Goal: Contribute content: Contribute content

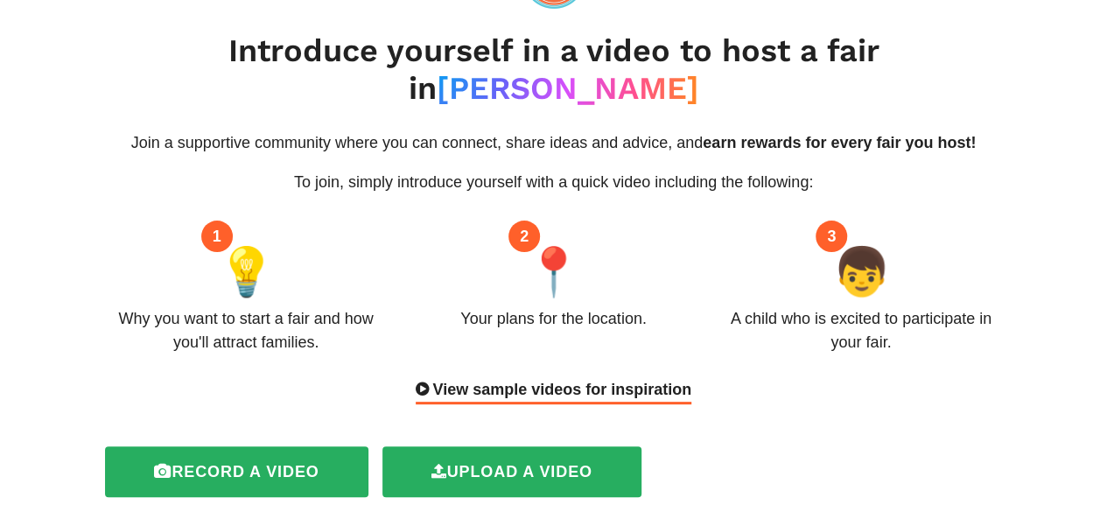
scroll to position [105, 0]
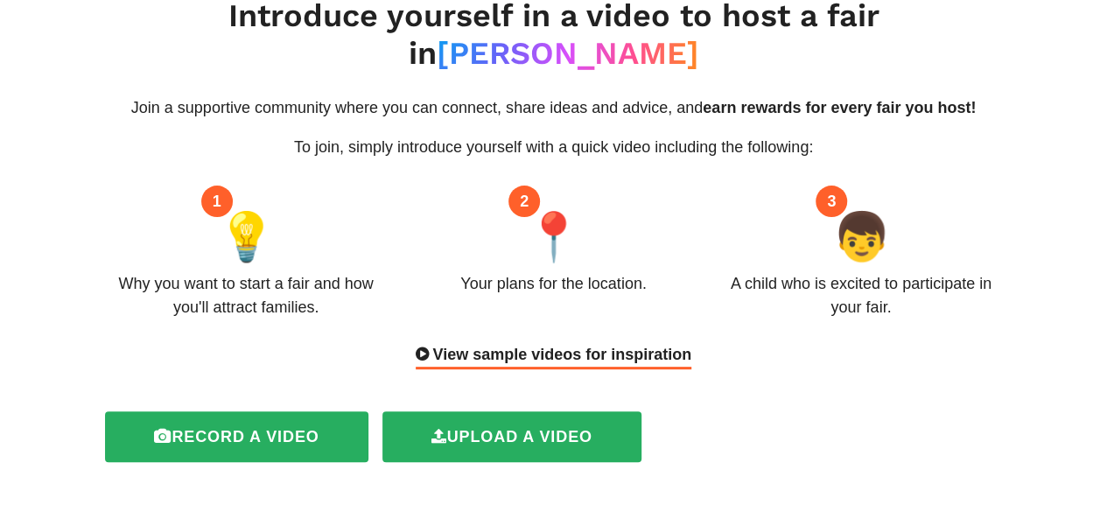
click at [590, 343] on div "View sample videos for inspiration" at bounding box center [554, 356] width 276 height 26
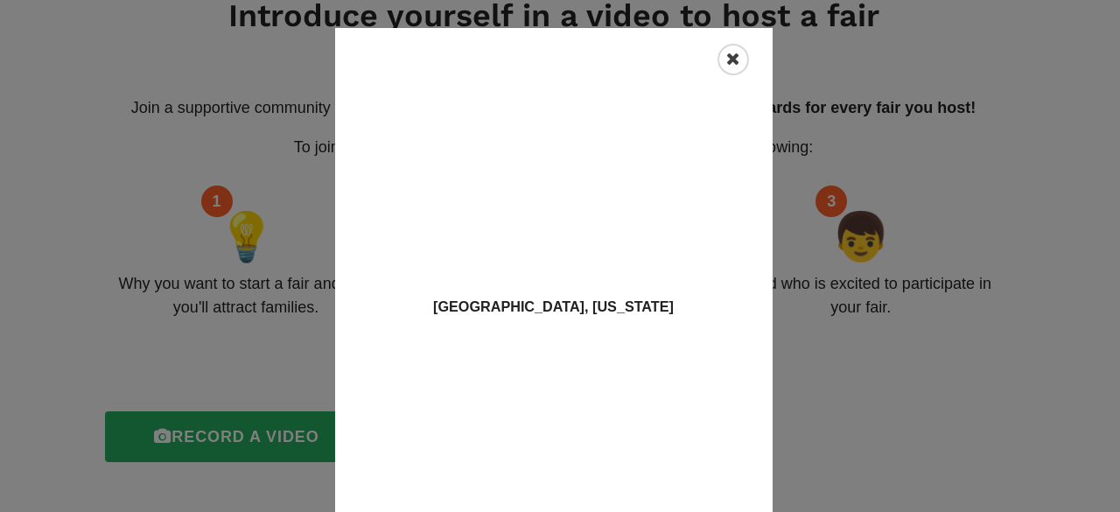
click at [726, 66] on icon "Close" at bounding box center [733, 59] width 14 height 17
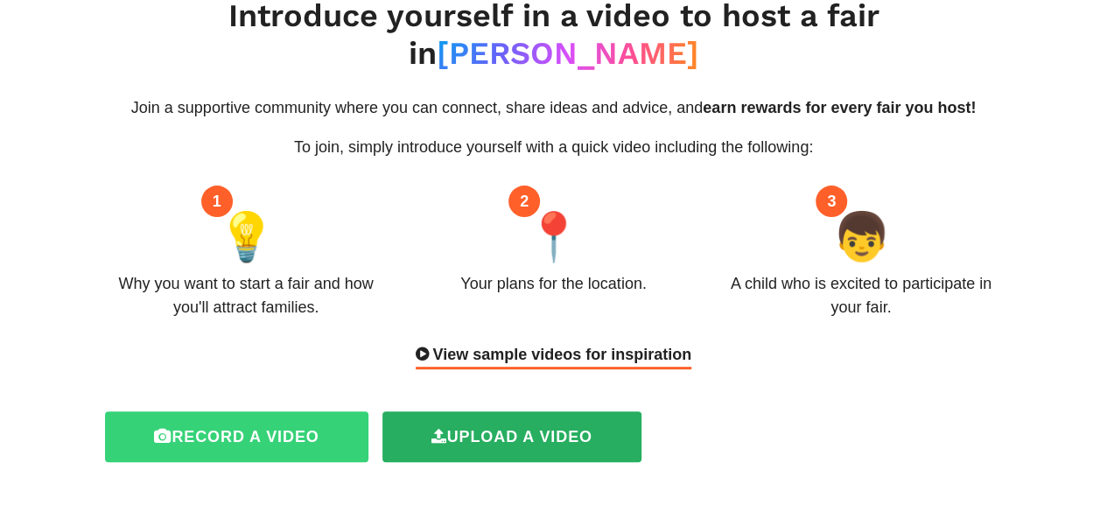
click at [268, 411] on label "Record a video" at bounding box center [236, 436] width 262 height 51
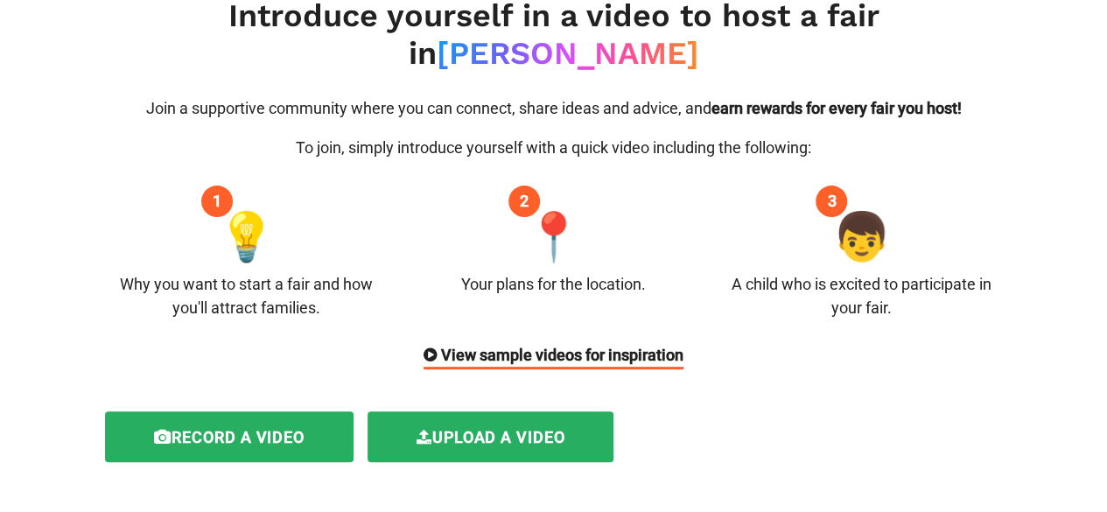
click at [574, 343] on div "View sample videos for inspiration" at bounding box center [553, 356] width 260 height 26
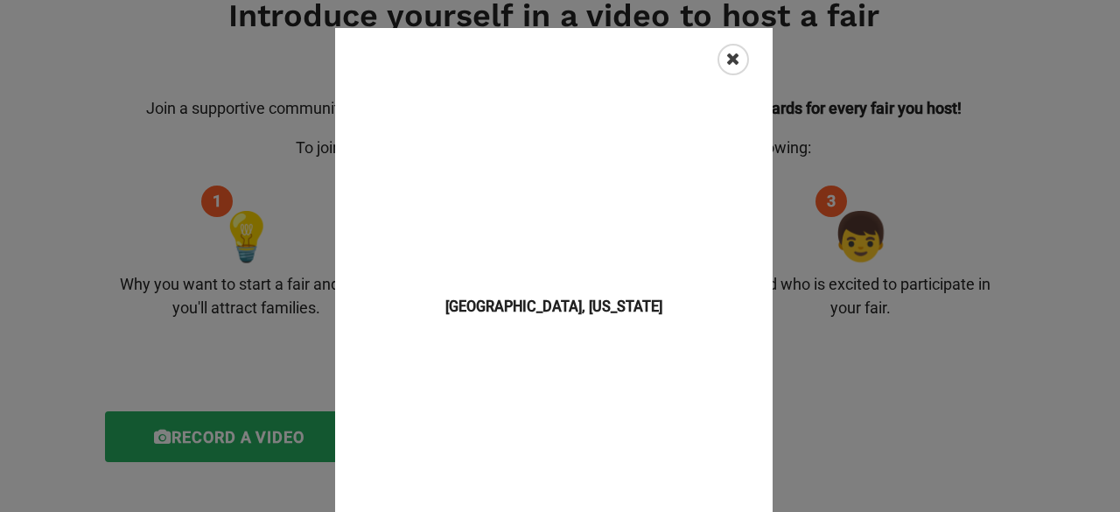
click at [735, 68] on div "Close" at bounding box center [732, 59] width 31 height 31
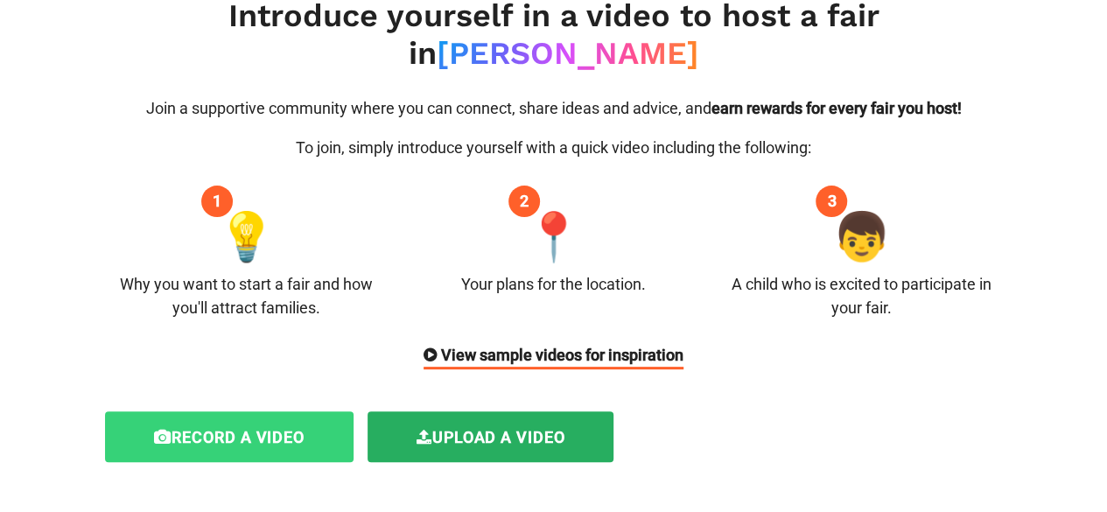
click at [262, 411] on label "Record a video" at bounding box center [229, 436] width 248 height 51
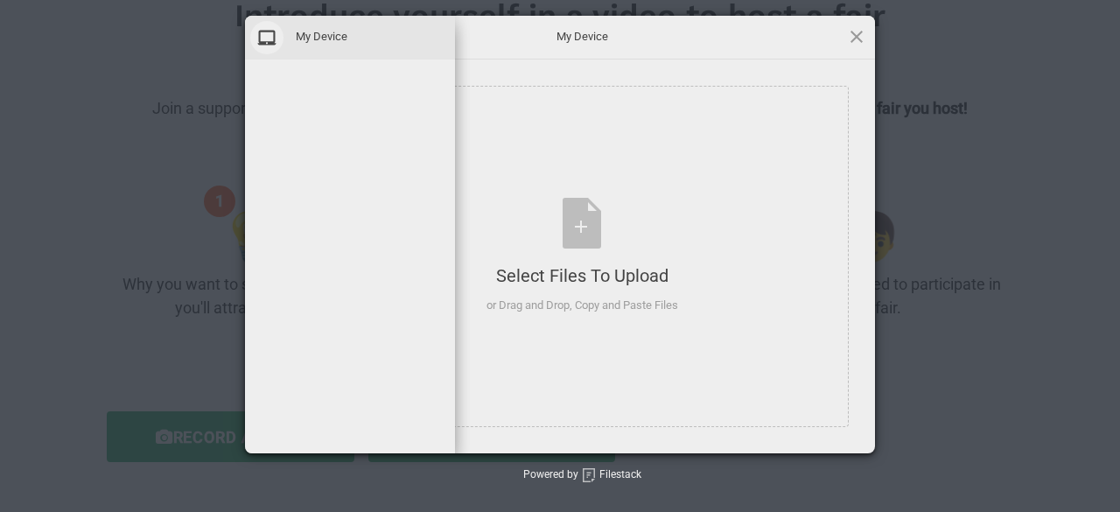
click at [268, 39] on span at bounding box center [266, 37] width 33 height 33
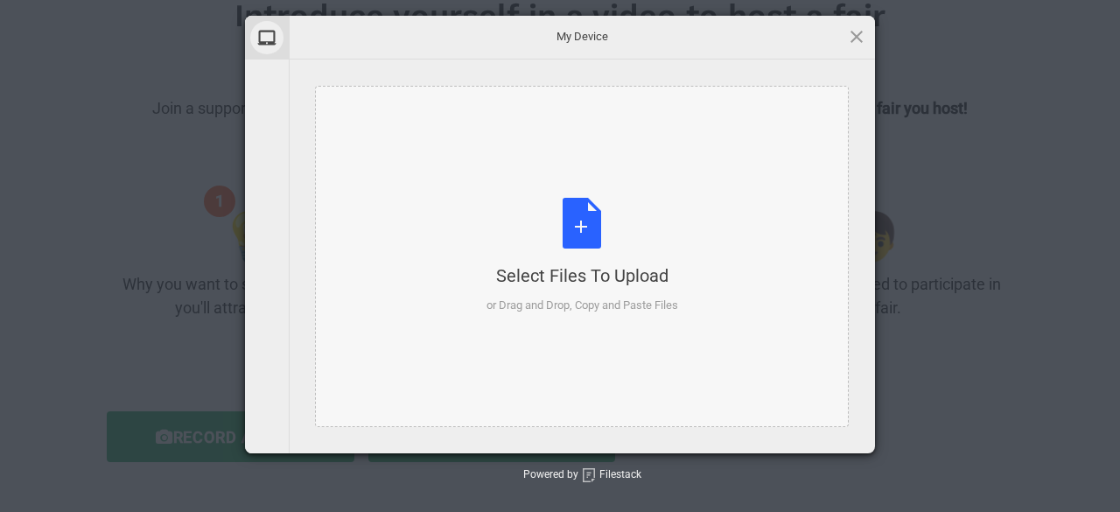
click at [594, 223] on div "Select Files to Upload or Drag and Drop, Copy and Paste Files" at bounding box center [582, 256] width 192 height 116
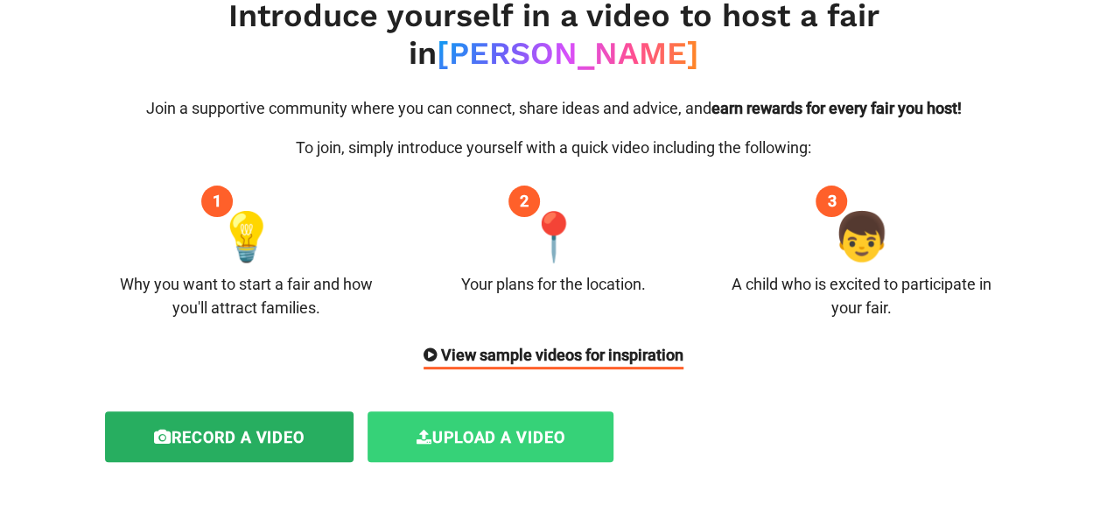
click at [505, 411] on label "Upload a video" at bounding box center [490, 436] width 247 height 51
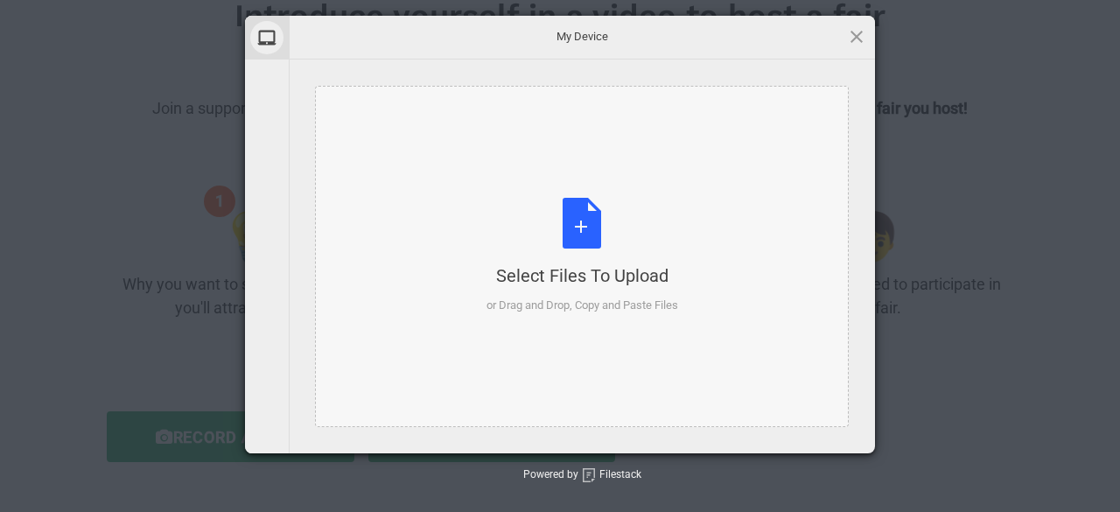
click at [586, 220] on div "Select Files to Upload or Drag and Drop, Copy and Paste Files" at bounding box center [582, 256] width 192 height 116
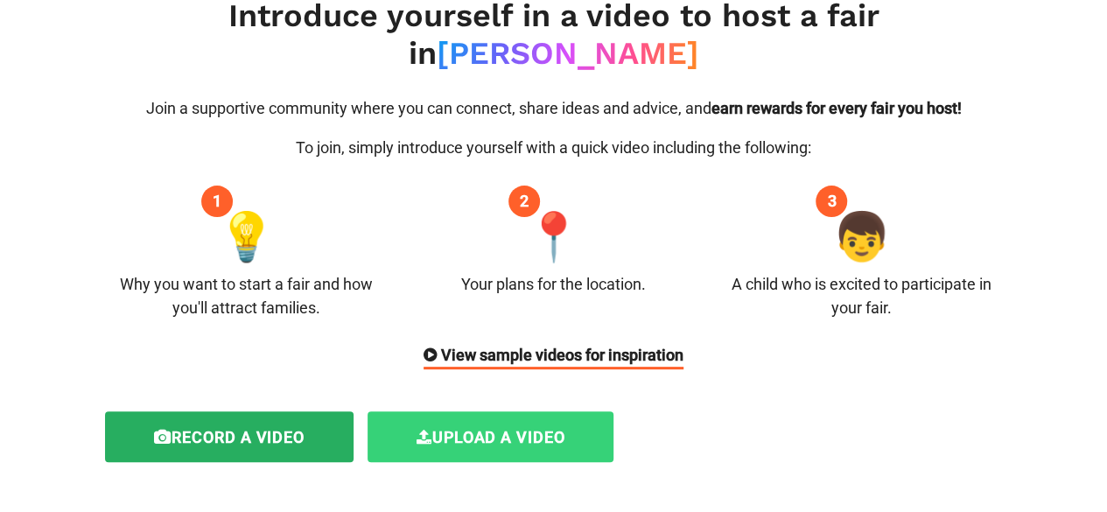
click at [511, 411] on label "Upload a video" at bounding box center [490, 436] width 247 height 51
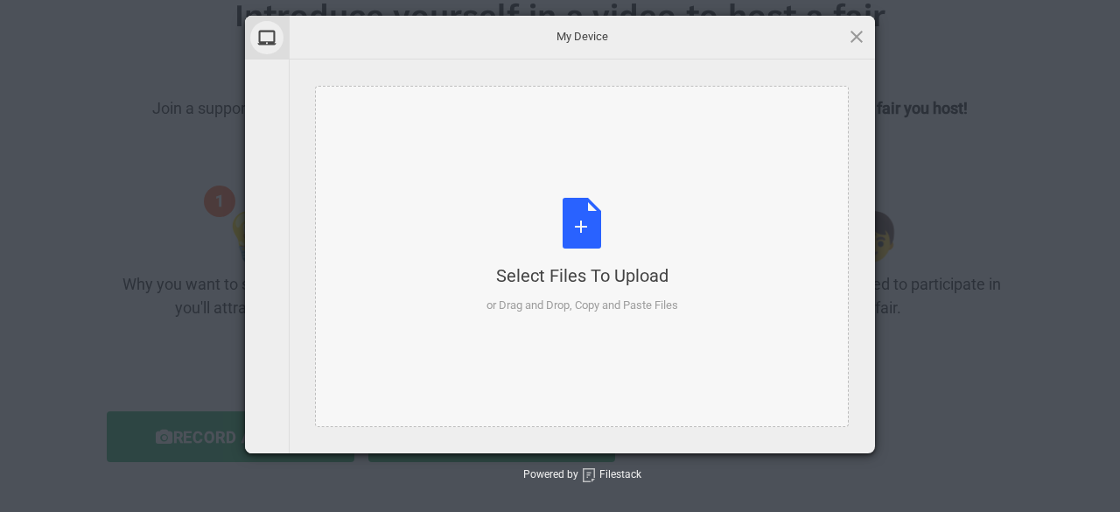
click at [577, 225] on div "Select Files to Upload or Drag and Drop, Copy and Paste Files" at bounding box center [582, 256] width 192 height 116
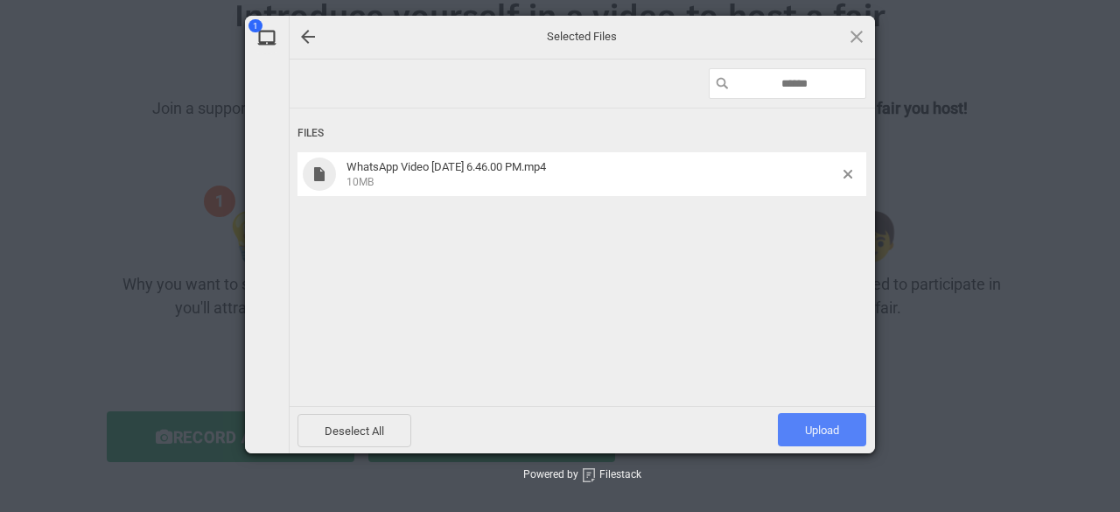
click at [821, 430] on span "Upload 1" at bounding box center [822, 429] width 34 height 13
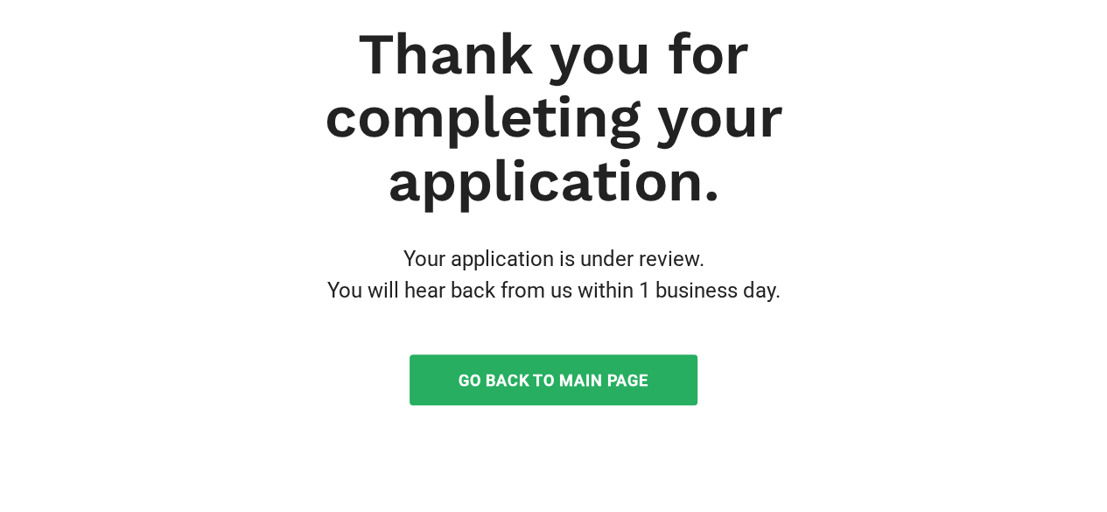
scroll to position [175, 0]
